Goal: Task Accomplishment & Management: Manage account settings

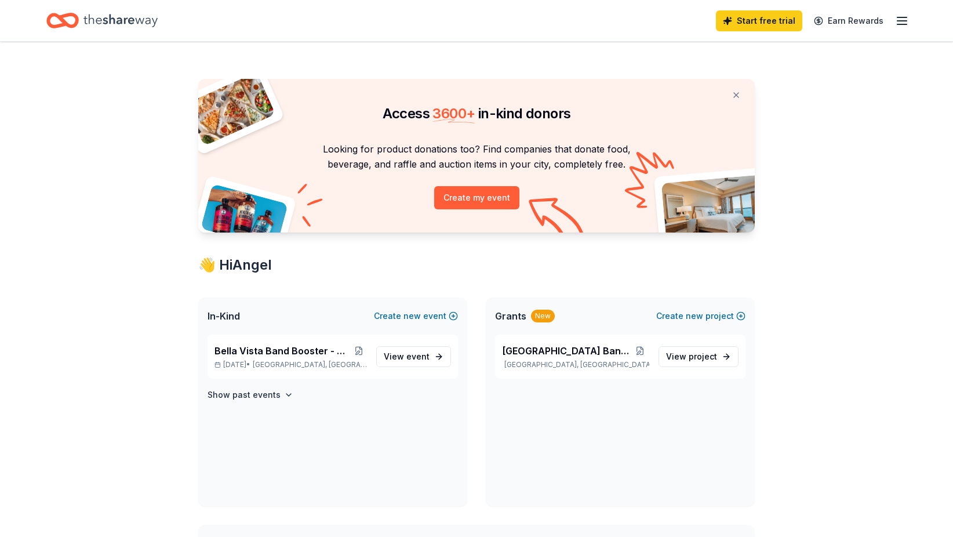
click at [897, 21] on icon "button" at bounding box center [902, 21] width 14 height 14
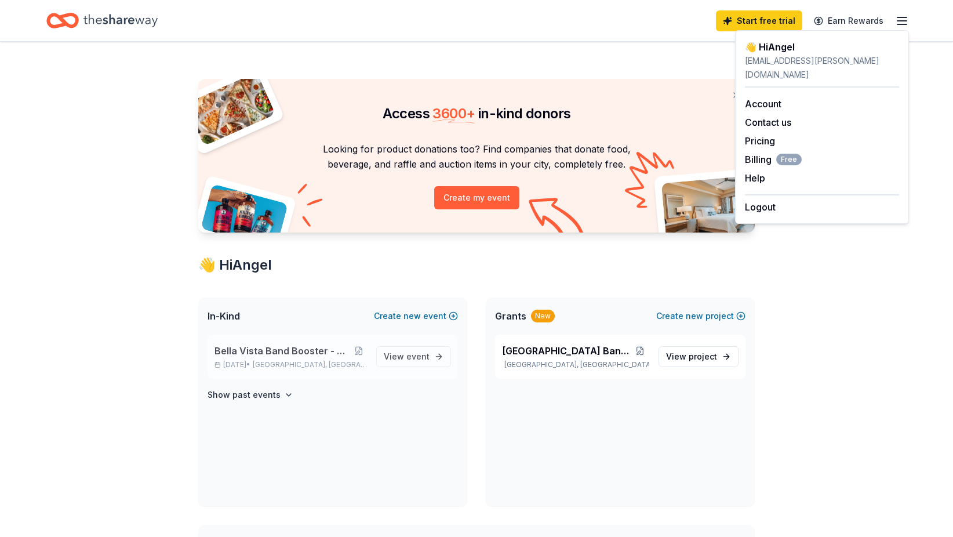
click at [282, 351] on span "Bella Vista Band Booster - Crab Feed Event" at bounding box center [282, 351] width 136 height 14
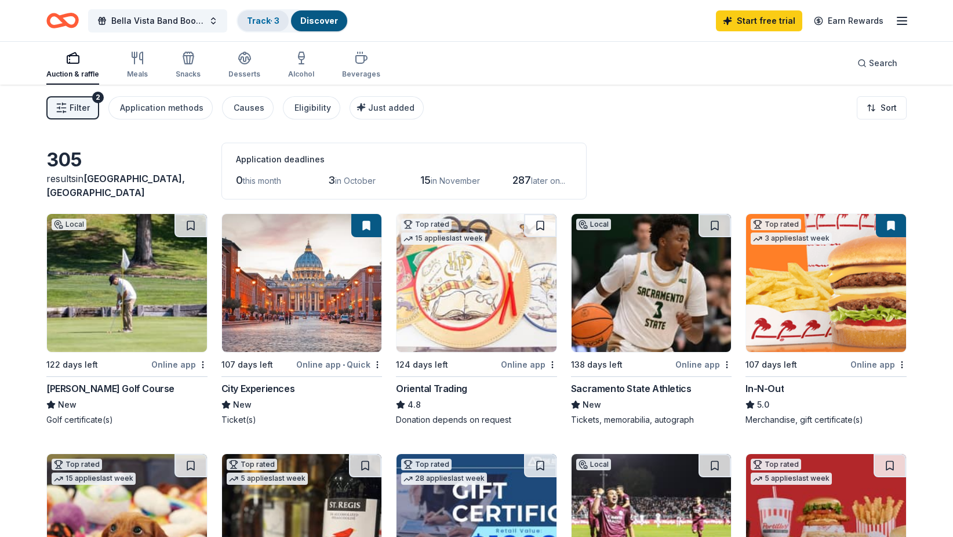
click at [265, 21] on link "Track · 3" at bounding box center [263, 21] width 32 height 10
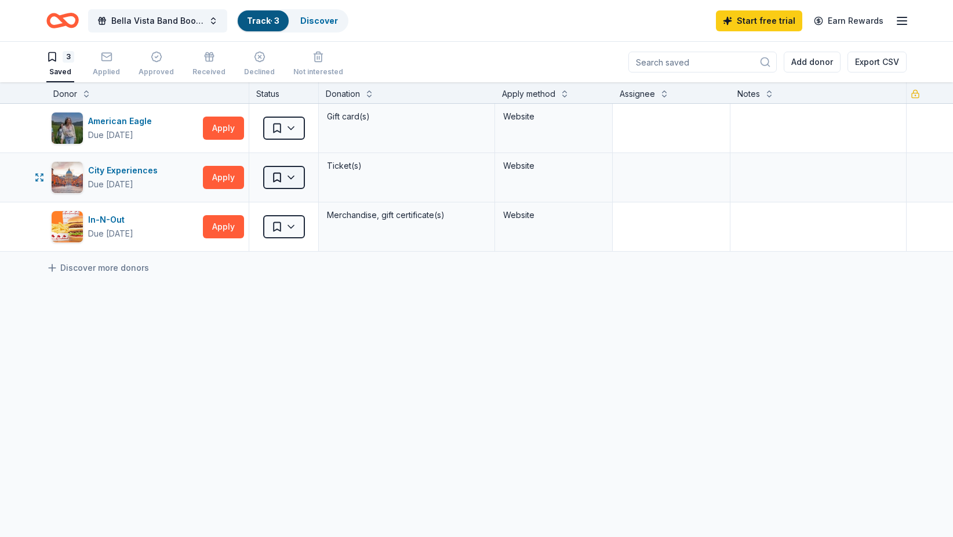
click at [293, 177] on html "Bella Vista Band Booster - Crab Feed Event Track · 3 Discover Start free trial …" at bounding box center [476, 268] width 953 height 537
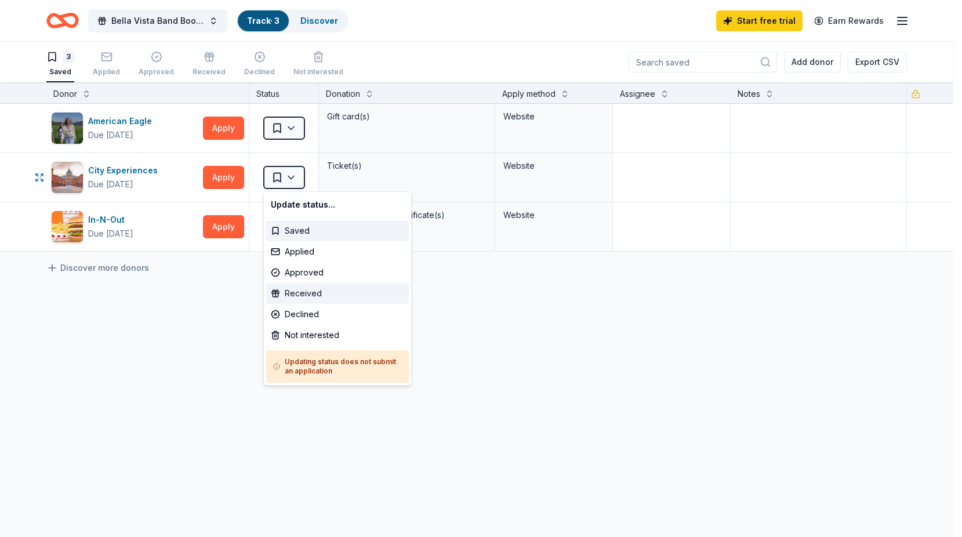
click at [307, 290] on div "Received" at bounding box center [337, 293] width 143 height 21
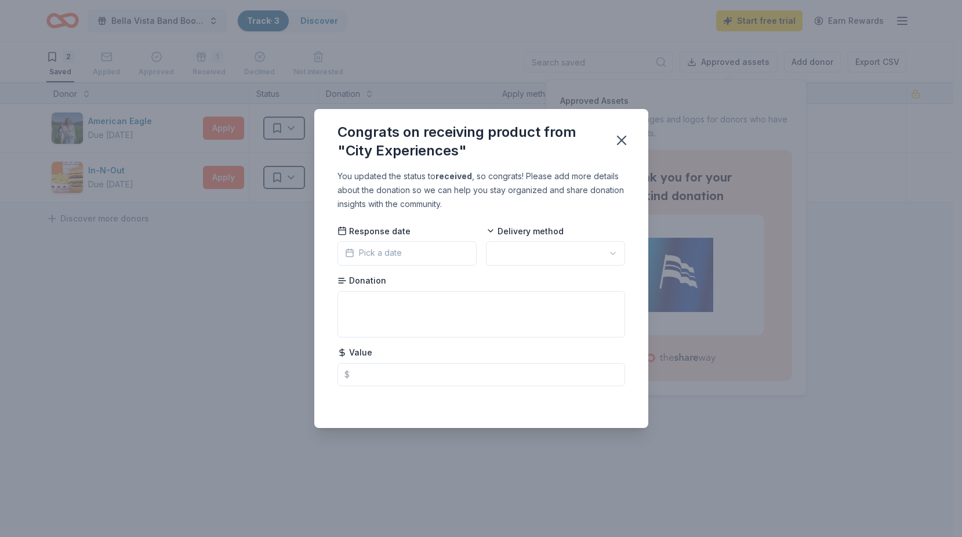
click at [536, 254] on html "Bella Vista Band Booster - Crab Feed Event Track · 3 Discover Start free trial …" at bounding box center [481, 268] width 962 height 537
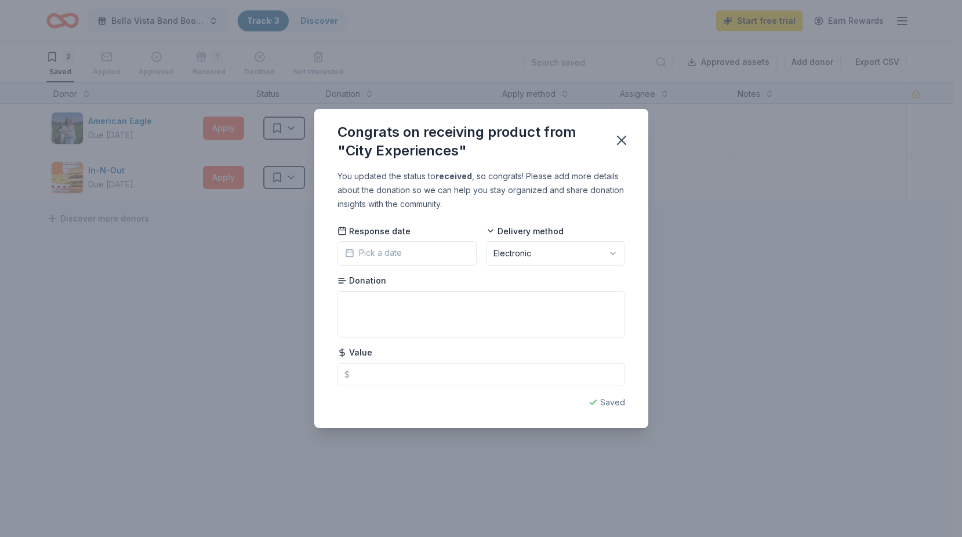
click at [408, 252] on button "Pick a date" at bounding box center [406, 253] width 139 height 24
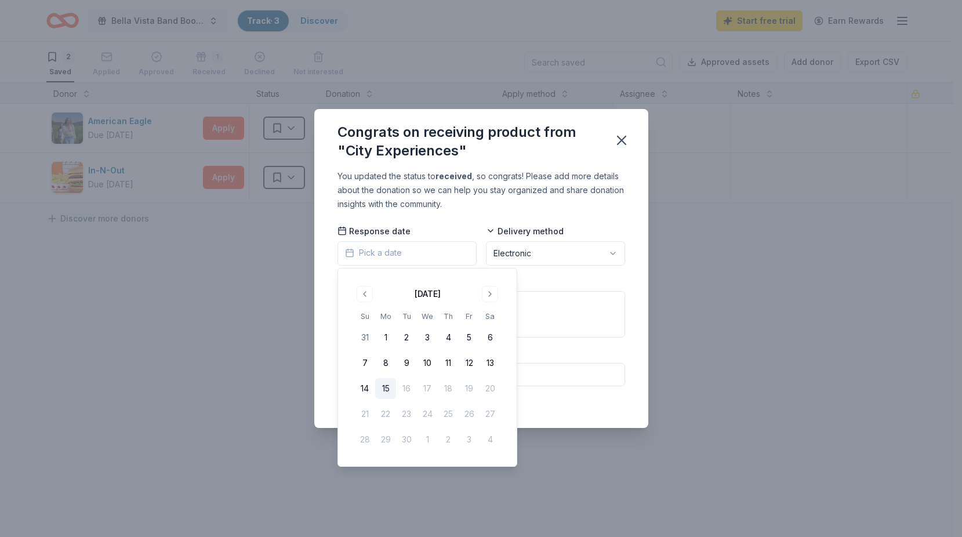
click at [385, 388] on button "15" at bounding box center [385, 388] width 21 height 21
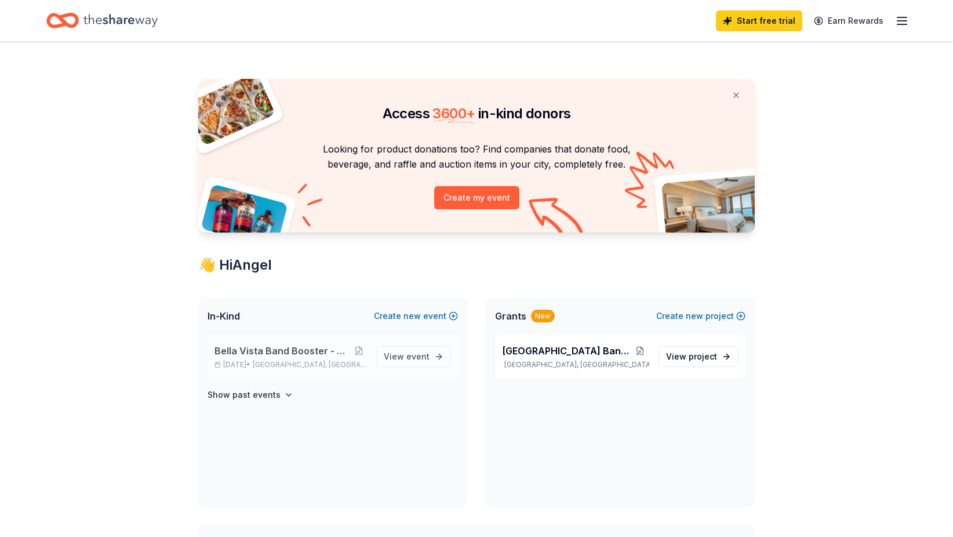
click at [262, 353] on span "Bella Vista Band Booster - Crab Feed Event" at bounding box center [282, 351] width 136 height 14
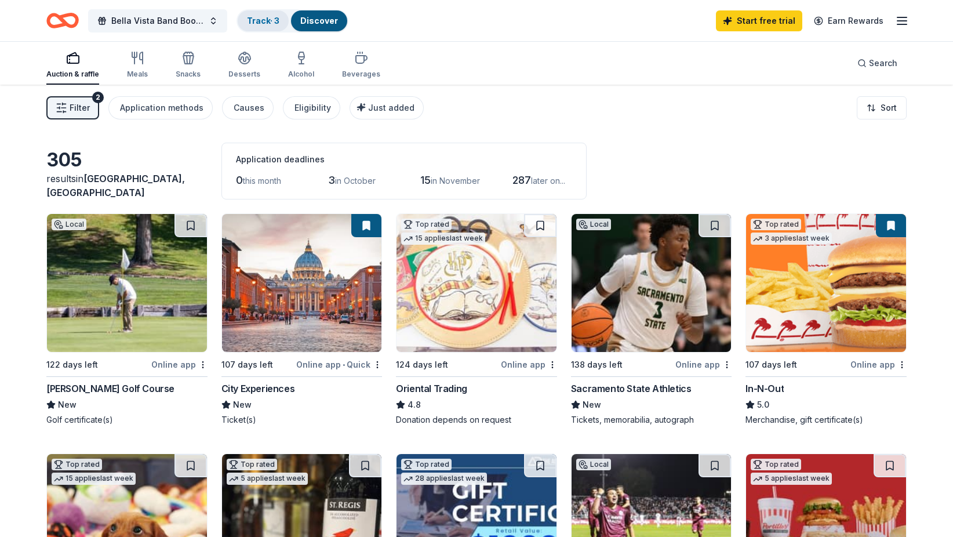
click at [261, 23] on link "Track · 3" at bounding box center [263, 21] width 32 height 10
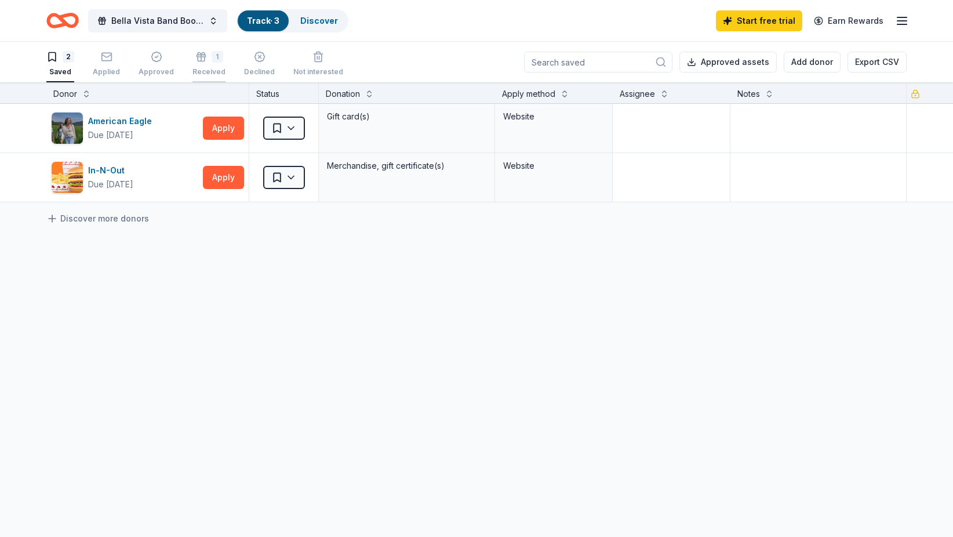
click at [205, 66] on div "1 Received" at bounding box center [208, 64] width 33 height 26
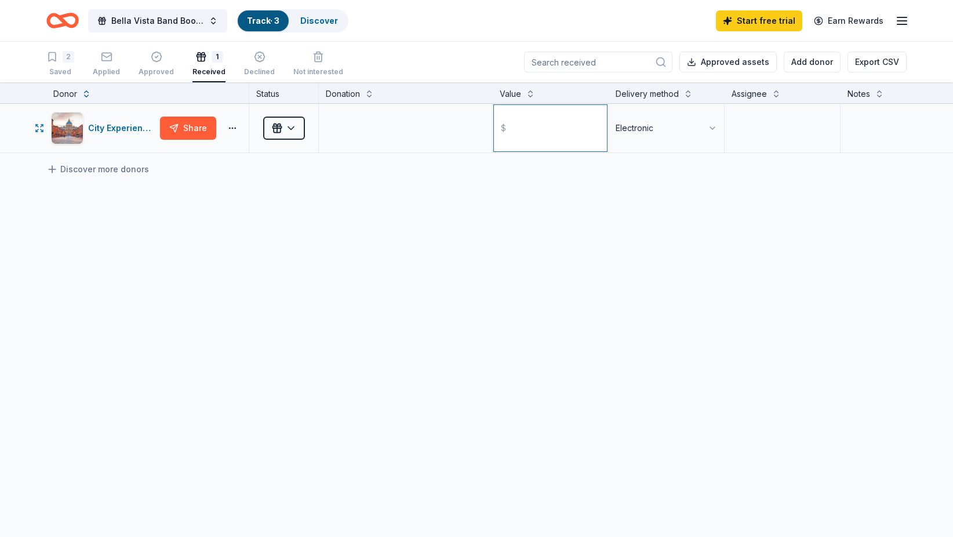
click at [544, 126] on input "text" at bounding box center [550, 128] width 113 height 46
click at [368, 130] on textarea at bounding box center [405, 128] width 171 height 46
paste textarea "Sacramento Historic River Cruise for Four"
type textarea "Sacramento Historic River Cruise for Four"
click at [523, 125] on input "text" at bounding box center [550, 128] width 113 height 46
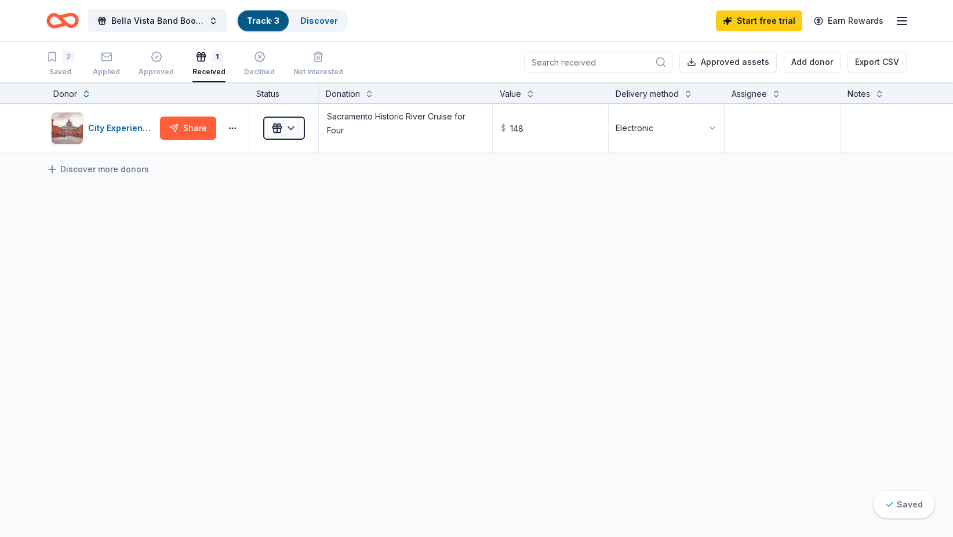
type input "148.00"
click at [191, 186] on div "City Experiences Share Received Sacramento Historic River Cruise for Four $ 148…" at bounding box center [530, 237] width 1061 height 267
click at [103, 64] on div "Applied" at bounding box center [106, 64] width 27 height 26
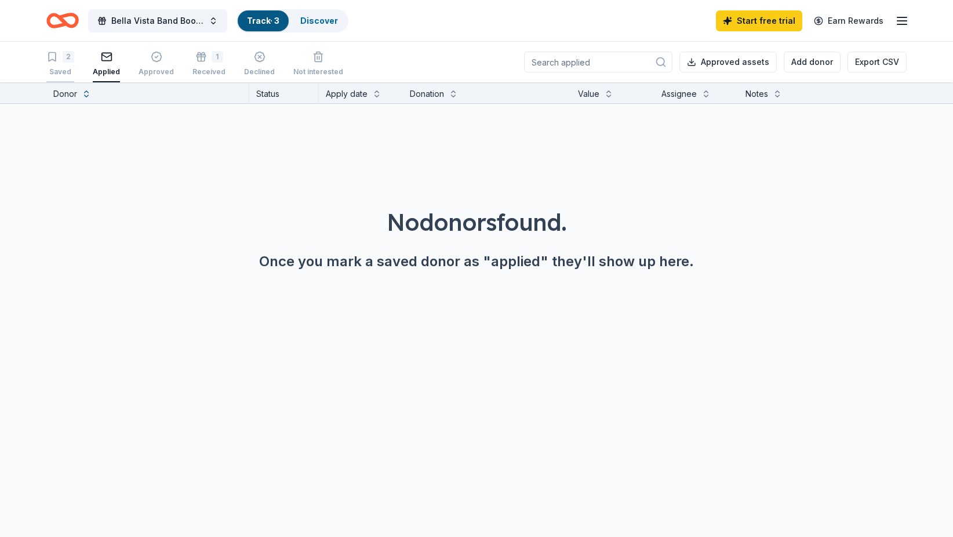
click at [64, 72] on div "Saved" at bounding box center [60, 71] width 28 height 9
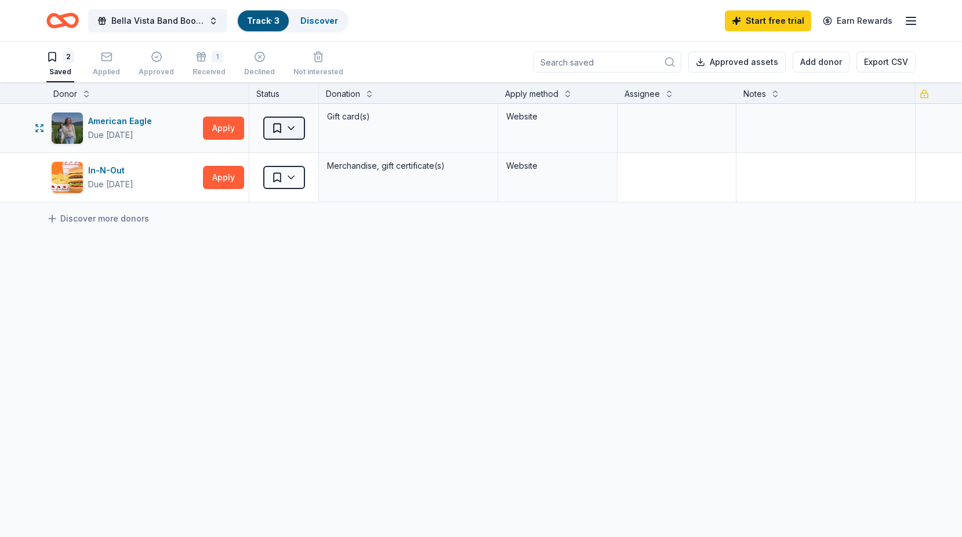
click at [287, 129] on html "Bella Vista Band Booster - Crab Feed Event Track · 3 Discover Start free trial …" at bounding box center [481, 268] width 962 height 537
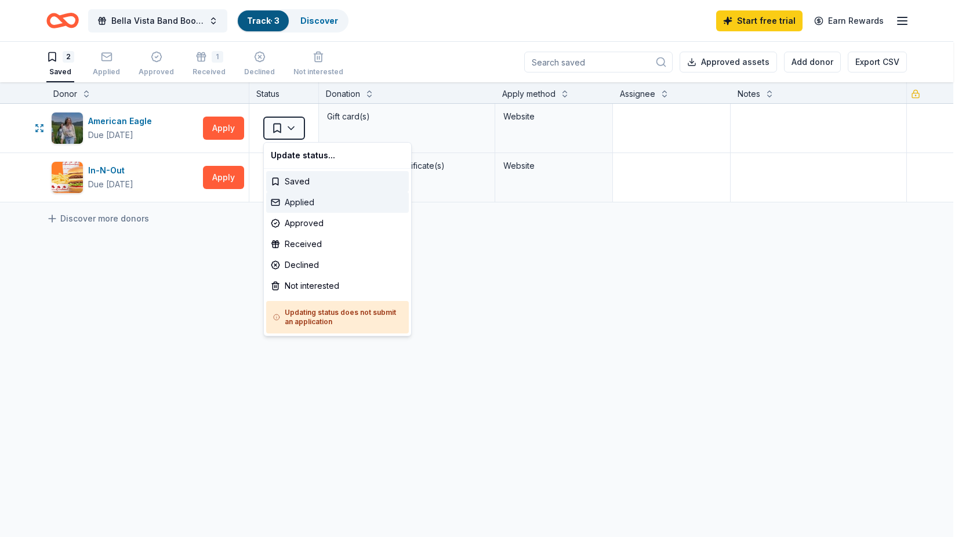
click at [298, 195] on div "Applied" at bounding box center [337, 202] width 143 height 21
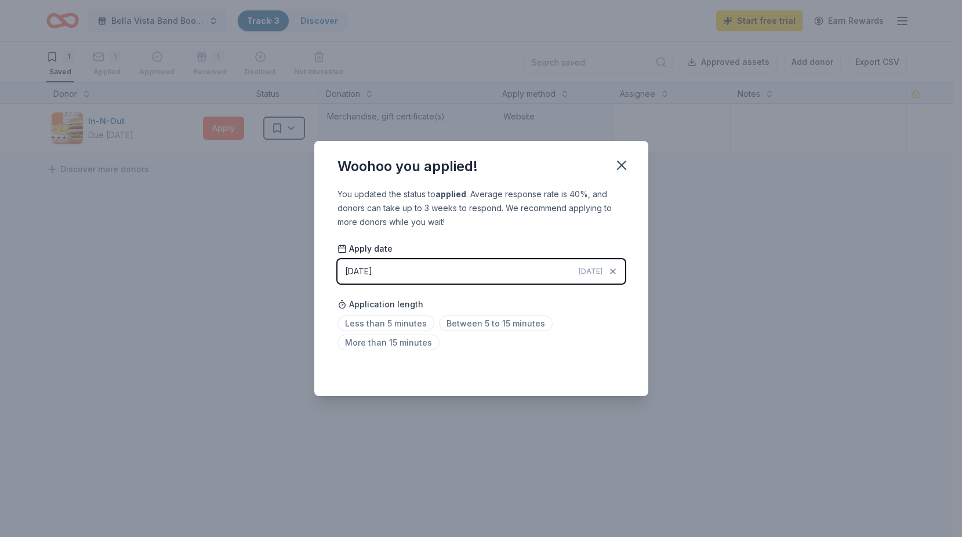
click at [408, 268] on button "09/15/2025 Today" at bounding box center [481, 271] width 288 height 24
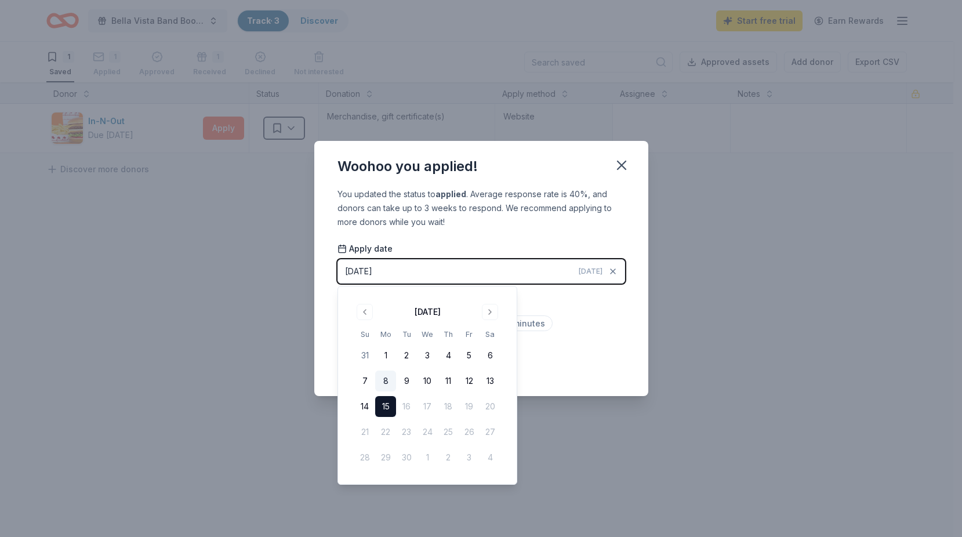
click at [389, 379] on button "8" at bounding box center [385, 380] width 21 height 21
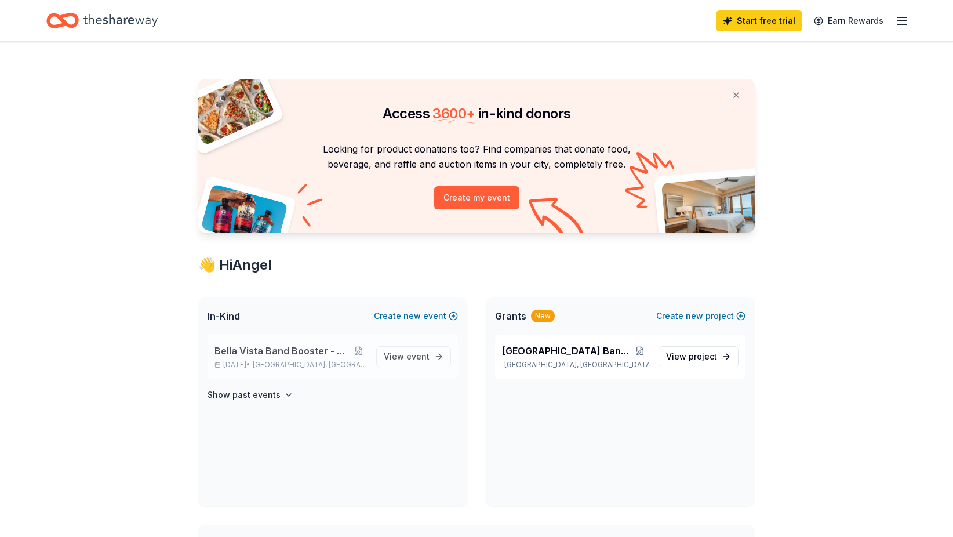
click at [266, 350] on span "Bella Vista Band Booster - Crab Feed Event" at bounding box center [282, 351] width 136 height 14
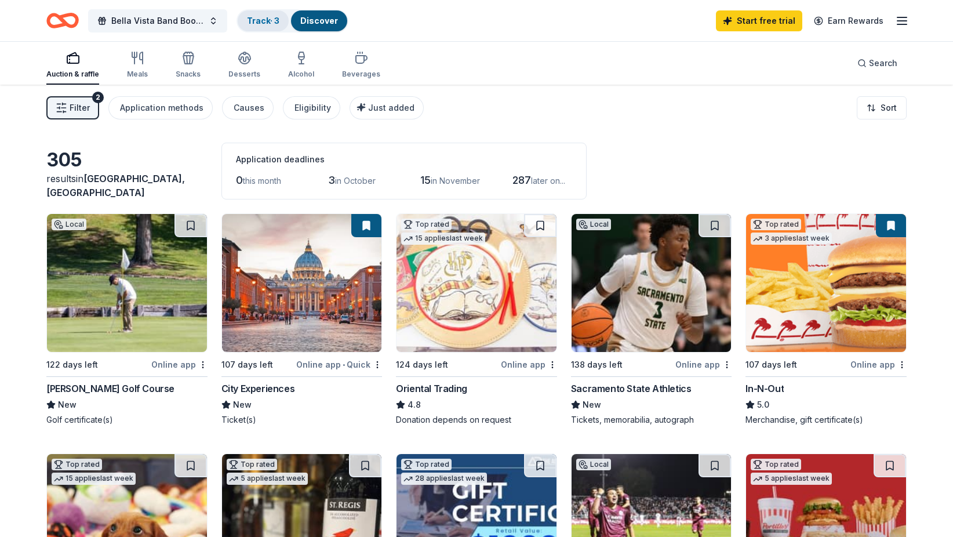
click at [258, 23] on link "Track · 3" at bounding box center [263, 21] width 32 height 10
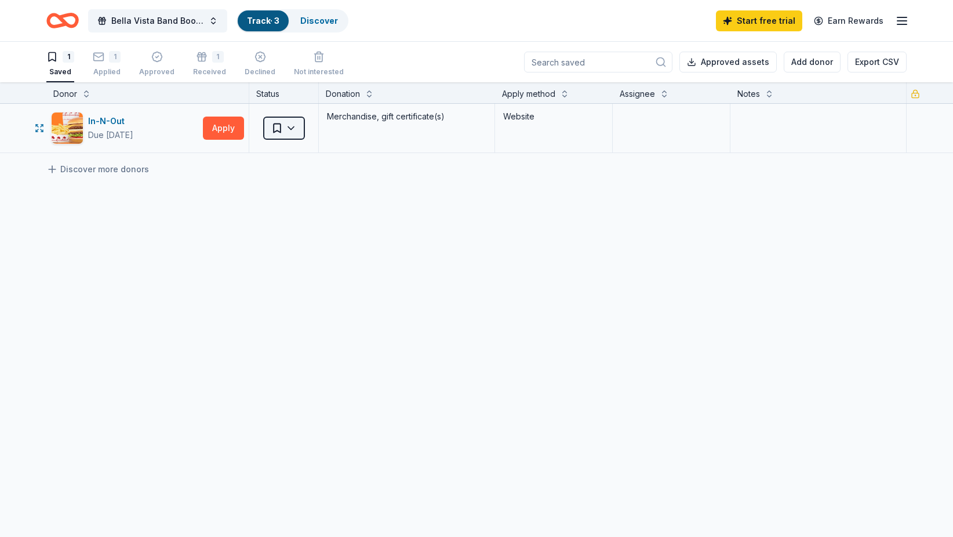
click at [297, 127] on html "Bella Vista Band Booster - Crab Feed Event Track · 3 Discover Start free trial …" at bounding box center [476, 268] width 953 height 537
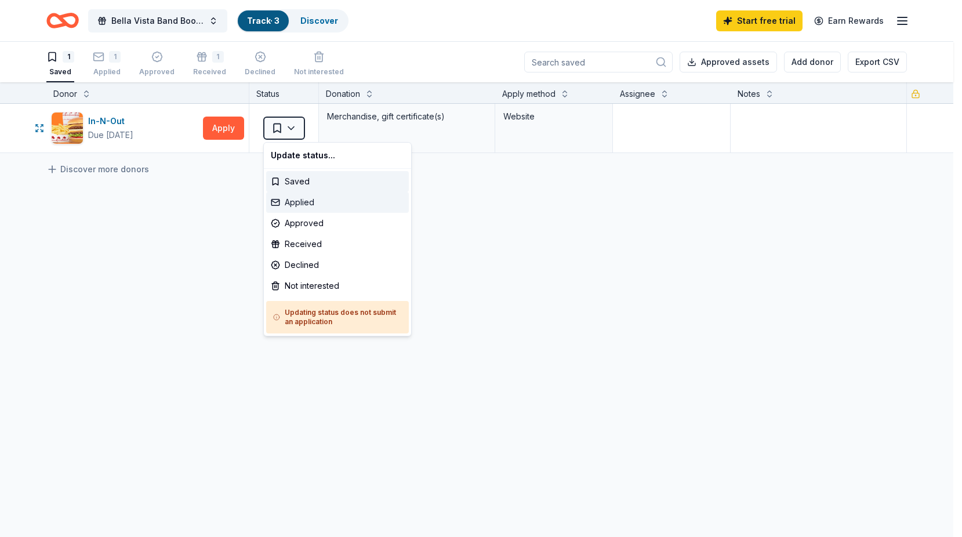
click at [297, 202] on div "Applied" at bounding box center [337, 202] width 143 height 21
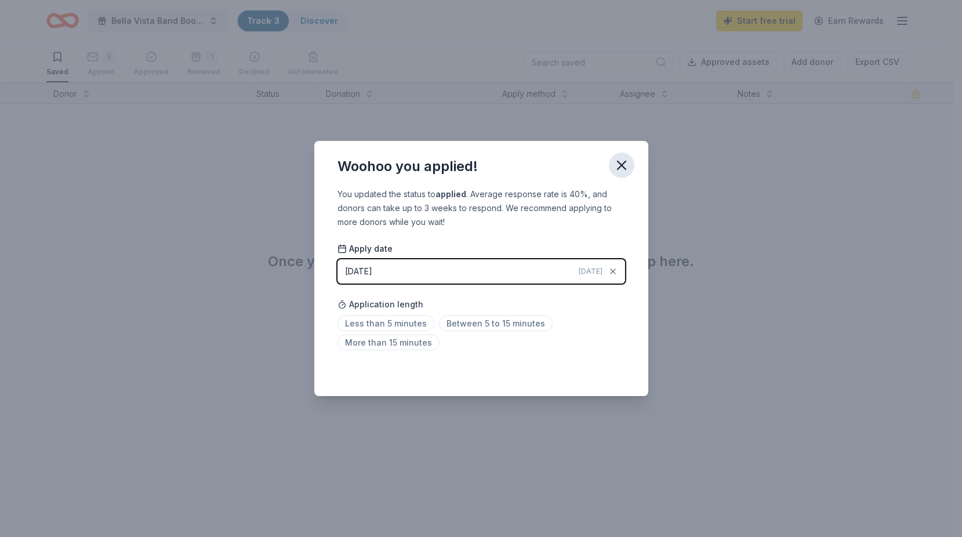
click at [620, 165] on icon "button" at bounding box center [621, 165] width 8 height 8
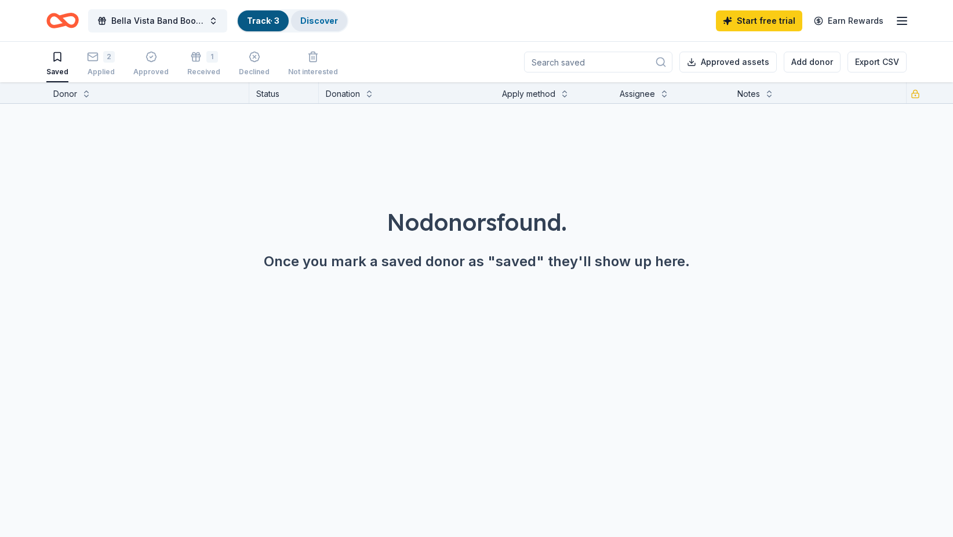
click at [331, 21] on link "Discover" at bounding box center [319, 21] width 38 height 10
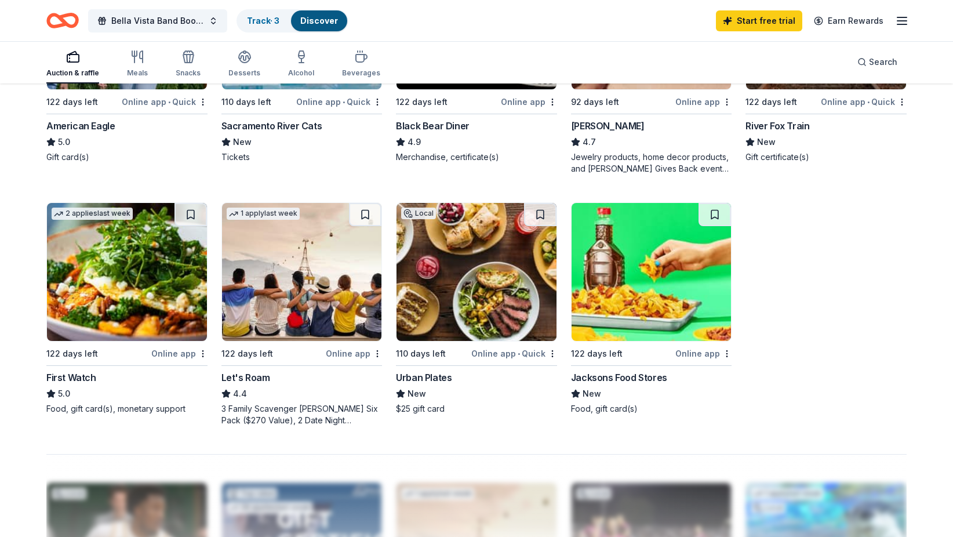
scroll to position [754, 0]
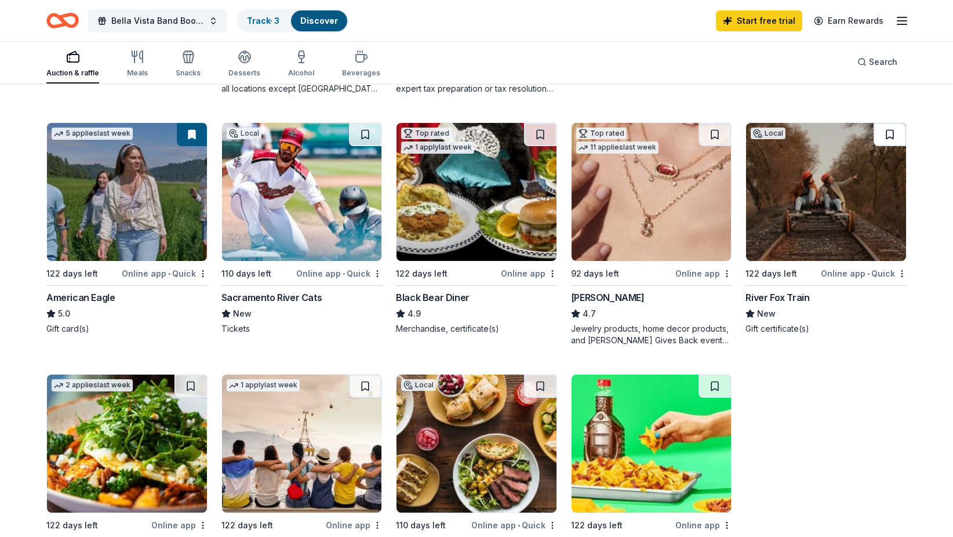
click at [892, 140] on button at bounding box center [890, 134] width 32 height 23
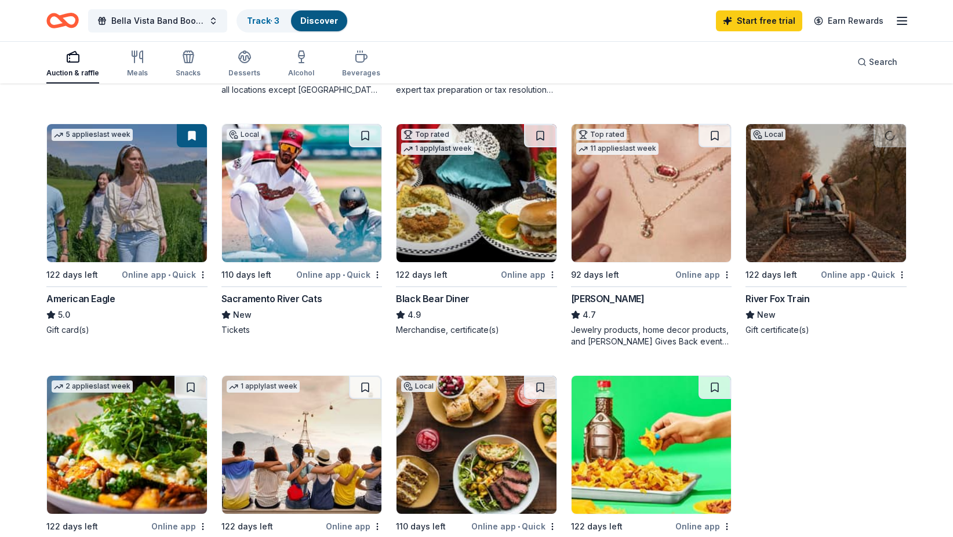
scroll to position [581, 0]
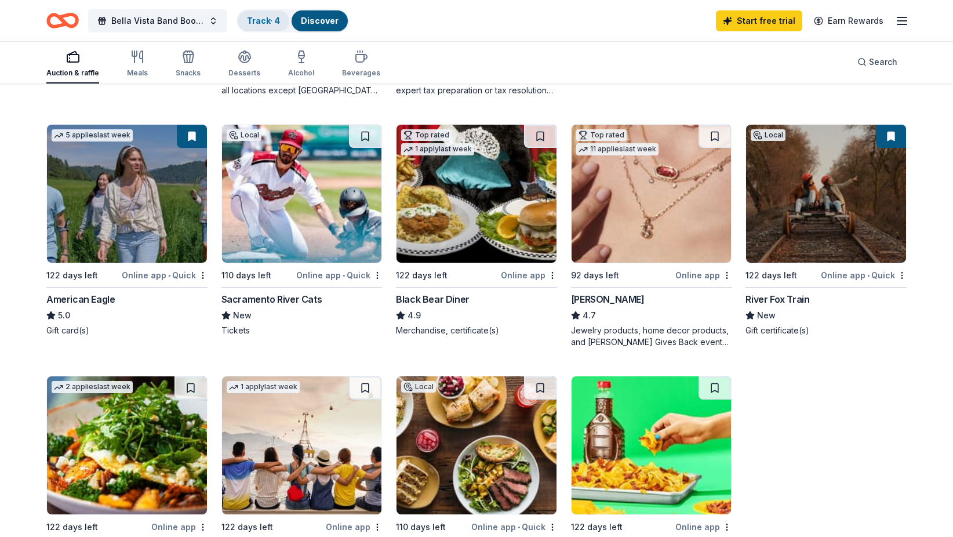
click at [264, 27] on div "Track · 4" at bounding box center [264, 20] width 52 height 21
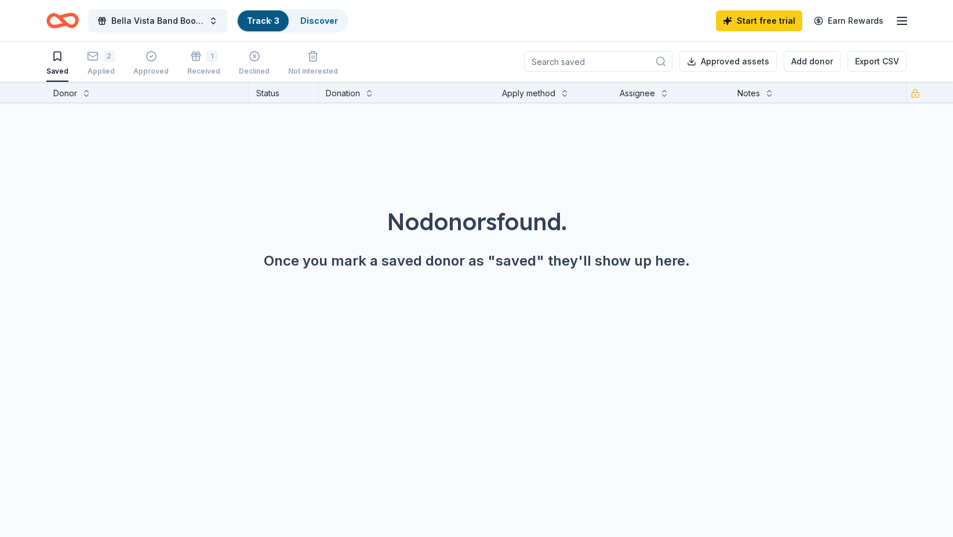
scroll to position [1, 0]
click at [258, 18] on link "Track · 3" at bounding box center [263, 21] width 32 height 10
click at [97, 66] on div "2 Applied" at bounding box center [101, 63] width 28 height 26
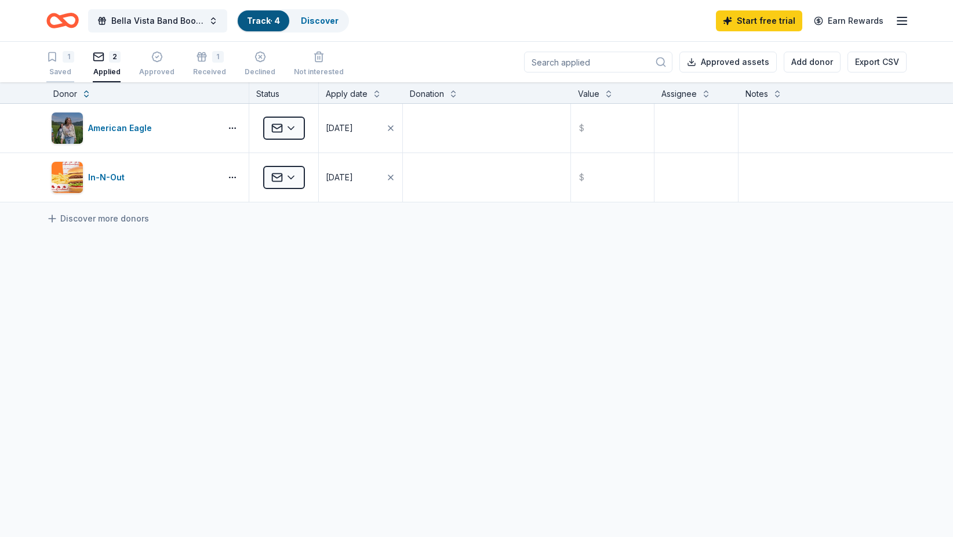
click at [63, 64] on div "1 Saved" at bounding box center [60, 64] width 28 height 26
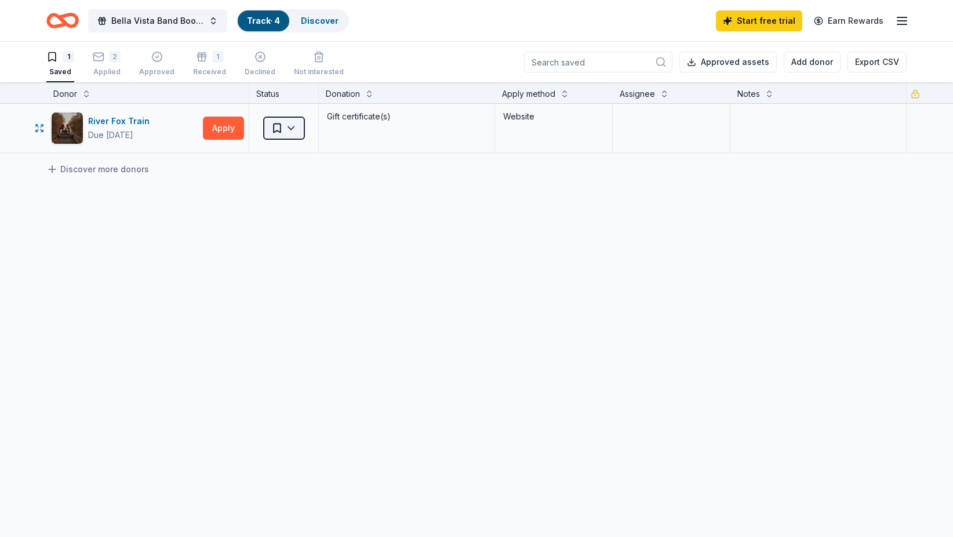
click at [296, 131] on html "Bella Vista Band Booster - Crab Feed Event Track · 4 Discover Start free trial …" at bounding box center [476, 268] width 953 height 537
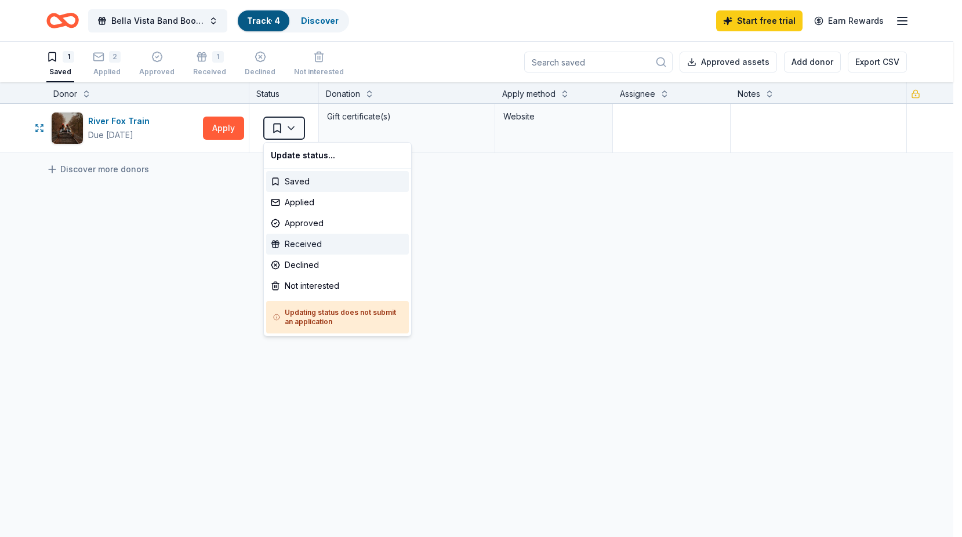
click at [304, 242] on div "Received" at bounding box center [337, 244] width 143 height 21
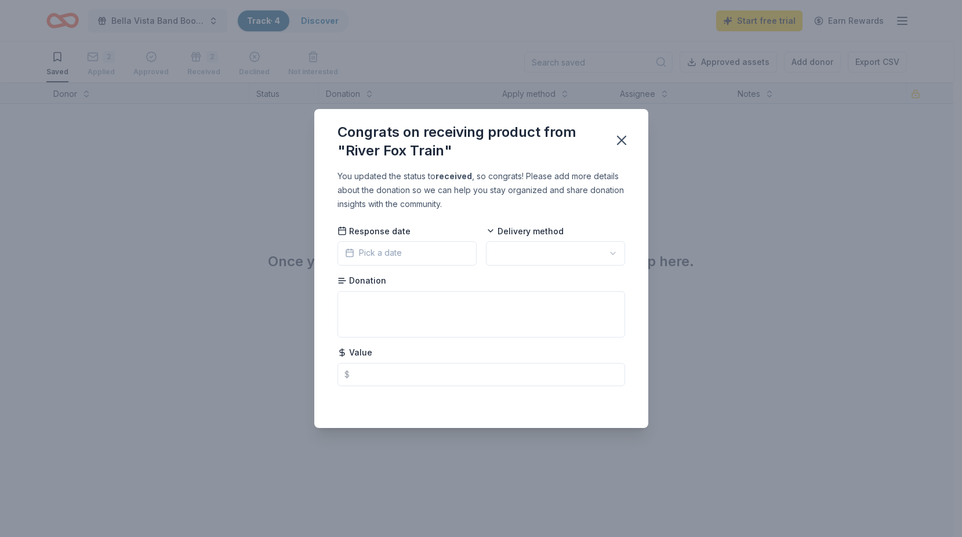
click at [555, 251] on html "Bella Vista Band Booster - Crab Feed Event Track · 4 Discover Start free trial …" at bounding box center [481, 268] width 962 height 537
click at [358, 300] on textarea at bounding box center [481, 314] width 288 height 46
paste textarea "1 Railbike Voucher for 2 people"
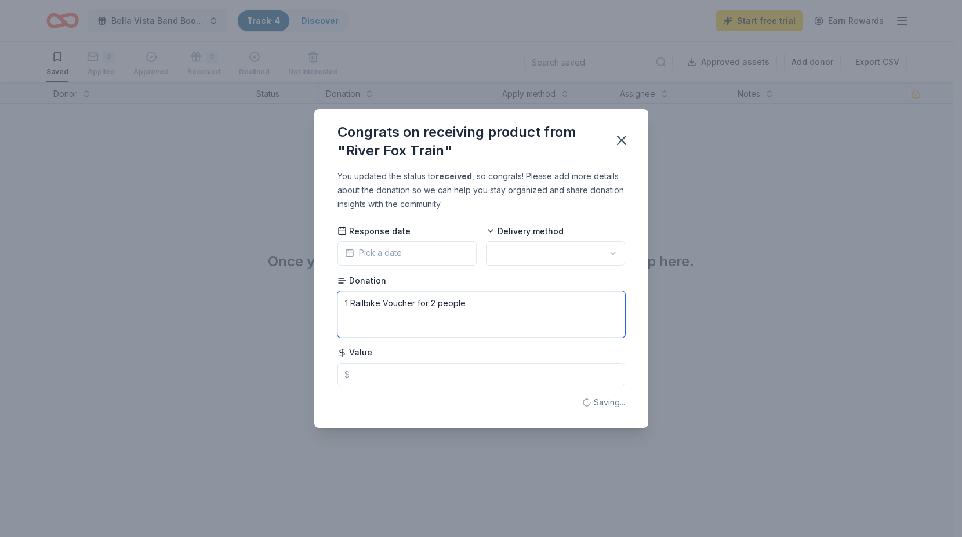
type textarea "1 Railbike Voucher for 2 people"
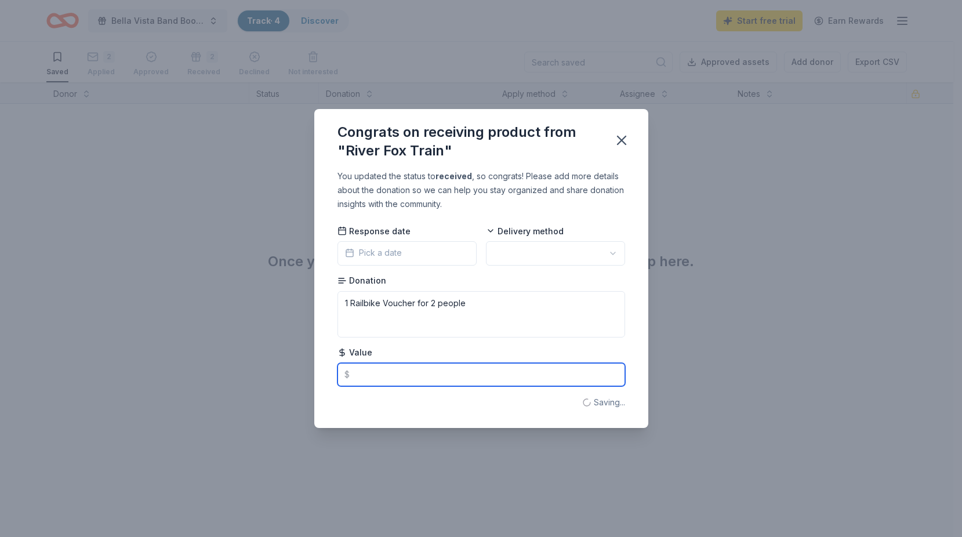
click at [370, 373] on input "text" at bounding box center [481, 374] width 288 height 23
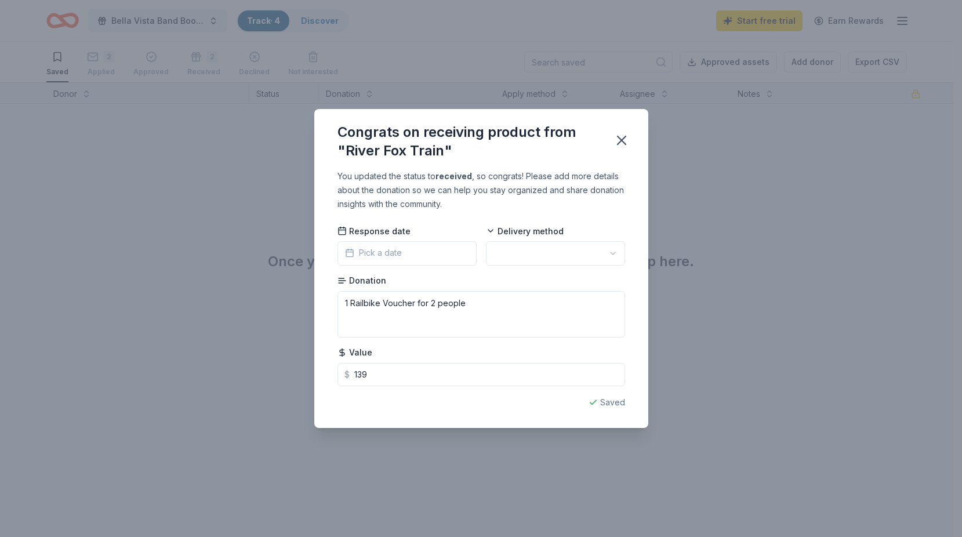
type input "139.00"
click at [409, 254] on button "Pick a date" at bounding box center [406, 253] width 139 height 24
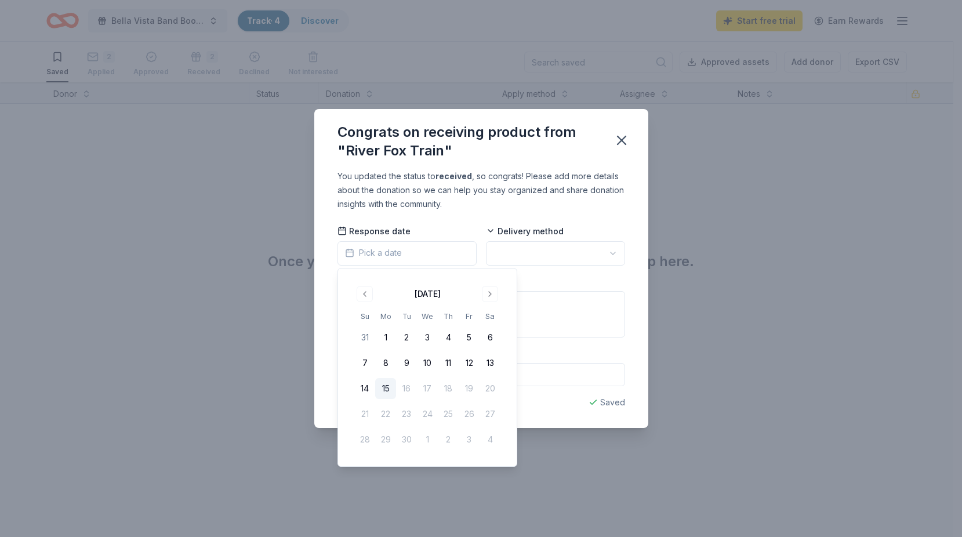
click at [383, 389] on button "15" at bounding box center [385, 388] width 21 height 21
